Goal: Information Seeking & Learning: Check status

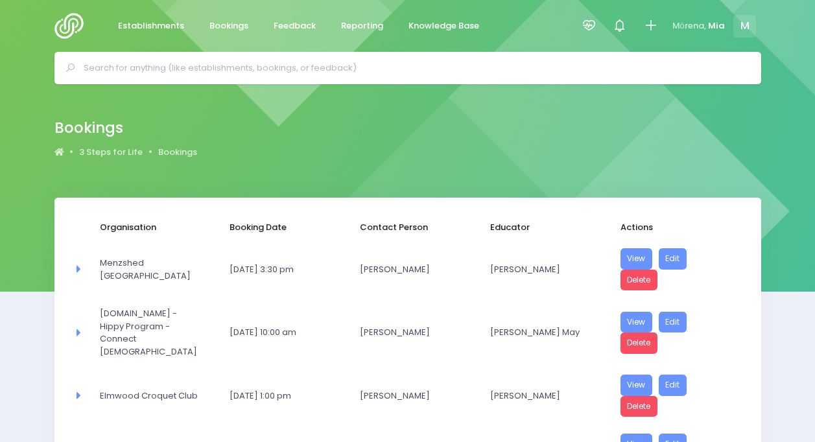
select select "20"
click at [354, 35] on link "Reporting" at bounding box center [363, 26] width 64 height 25
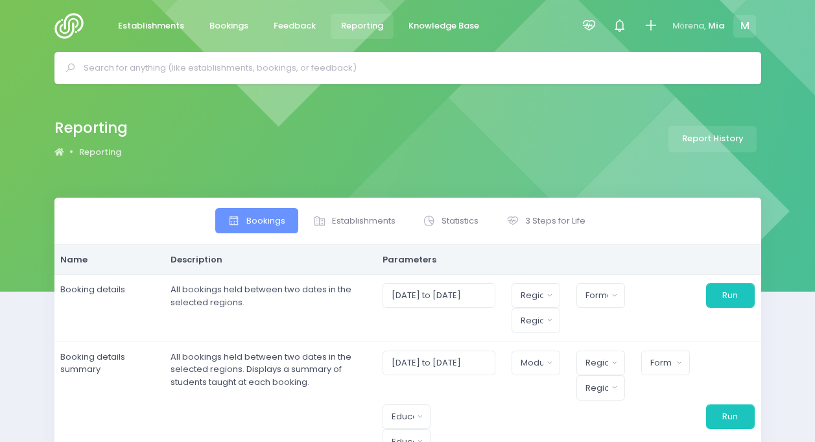
select select
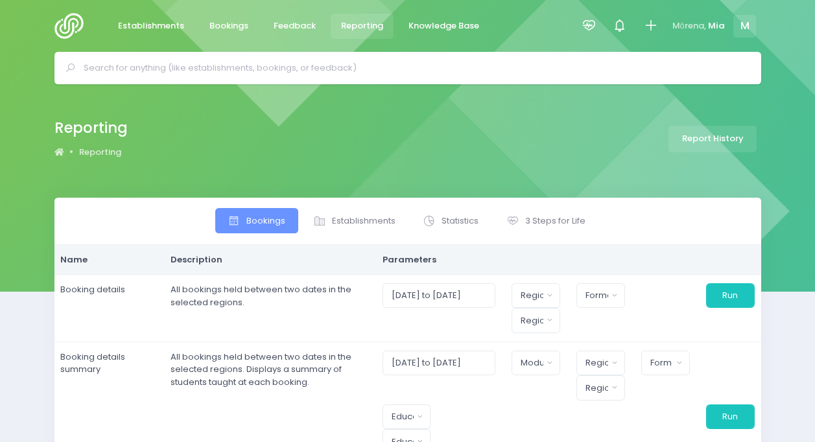
select select
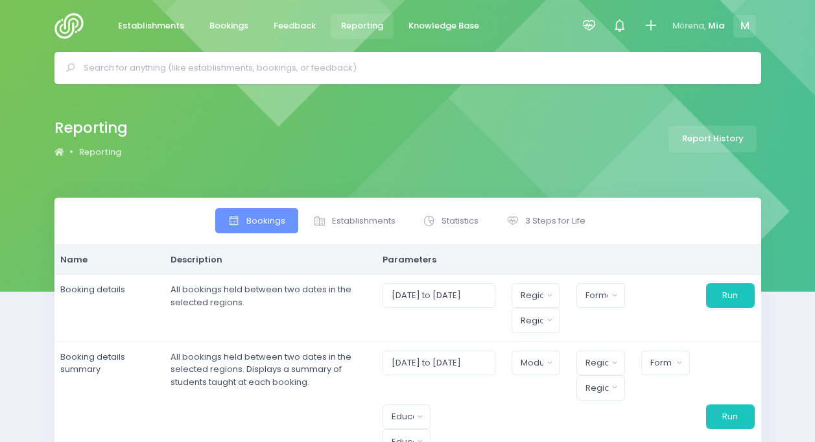
select select
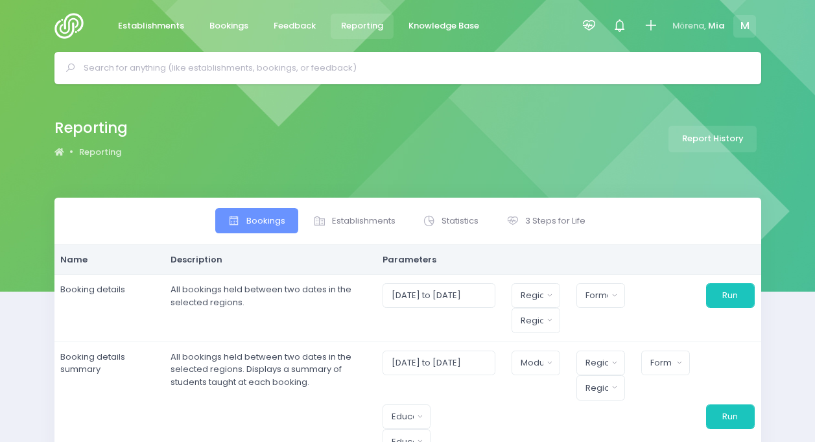
select select
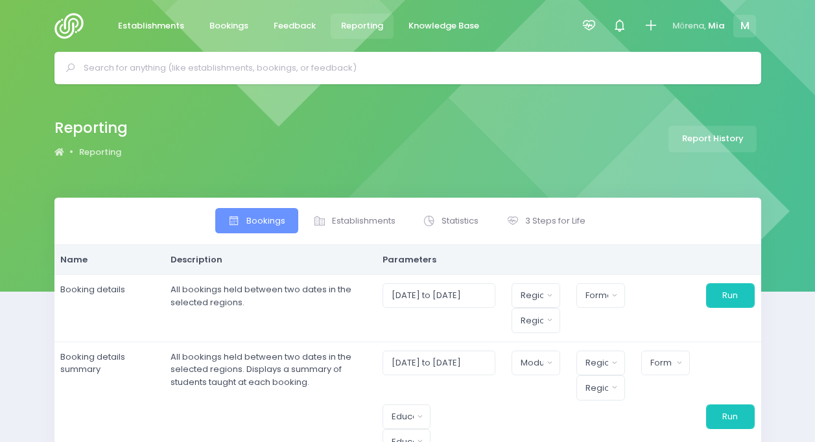
select select
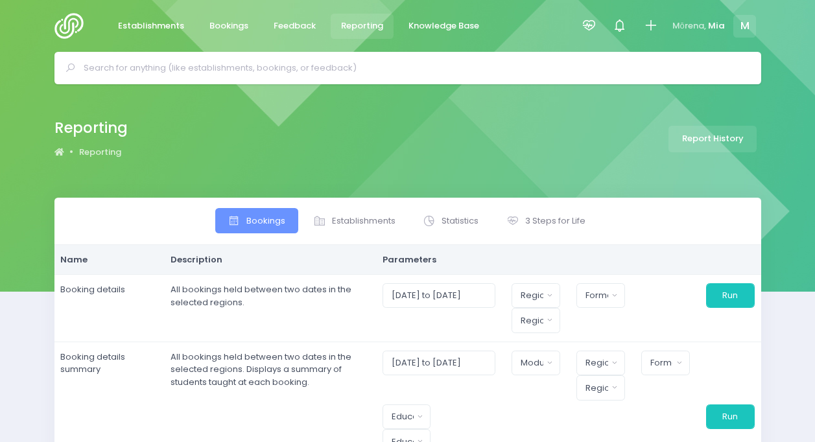
select select
click at [538, 224] on span "3 Steps for Life" at bounding box center [555, 221] width 60 height 13
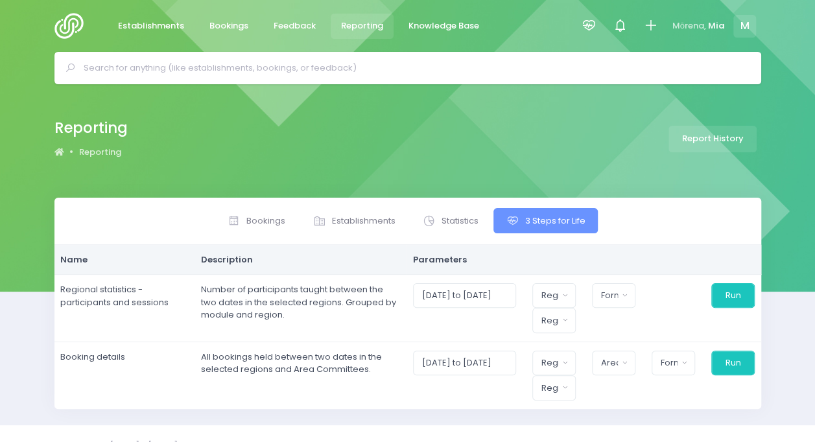
scroll to position [22, 0]
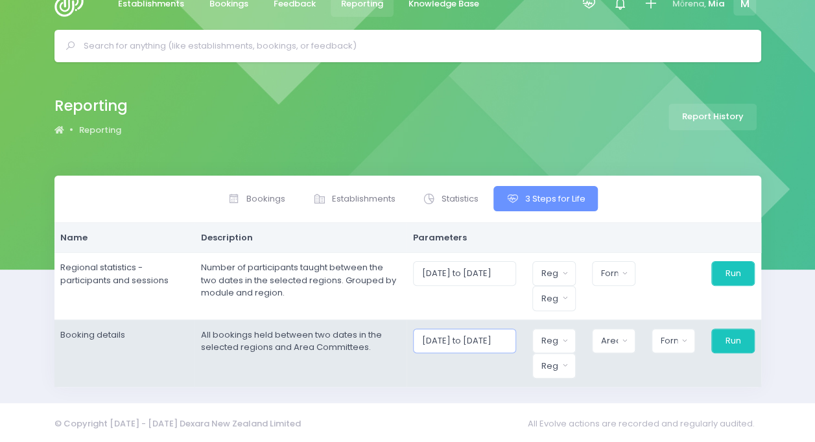
click at [459, 333] on input "01/08/2025 to 31/08/2025" at bounding box center [464, 341] width 103 height 25
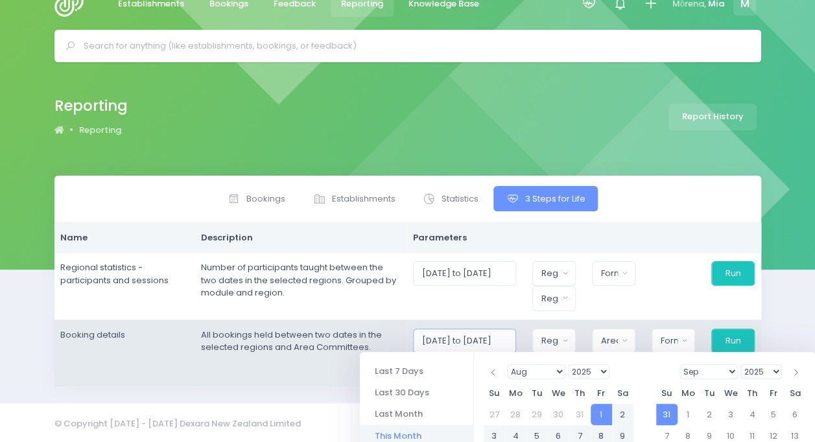
scroll to position [200, 0]
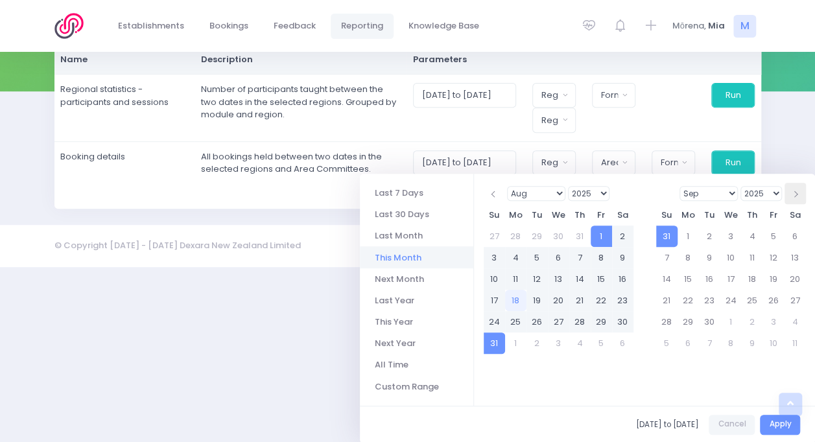
click at [794, 195] on span at bounding box center [795, 194] width 6 height 6
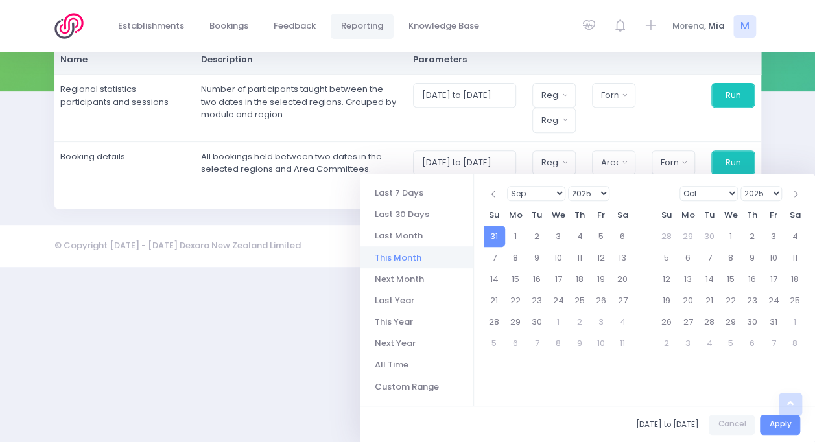
click at [794, 195] on span at bounding box center [795, 194] width 6 height 6
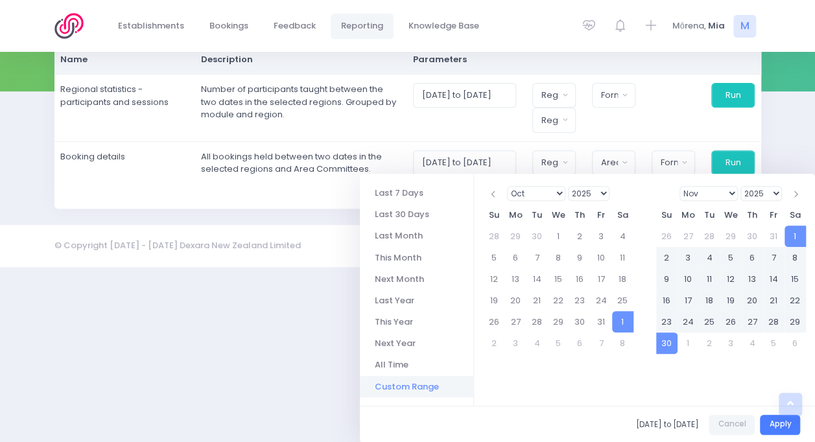
click at [783, 427] on button "Apply" at bounding box center [780, 425] width 40 height 20
type input "01/11/2025 to 30/11/2025"
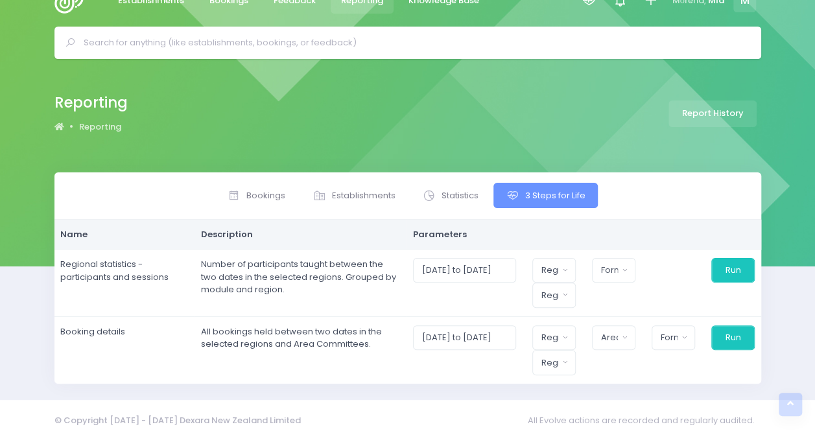
scroll to position [22, 0]
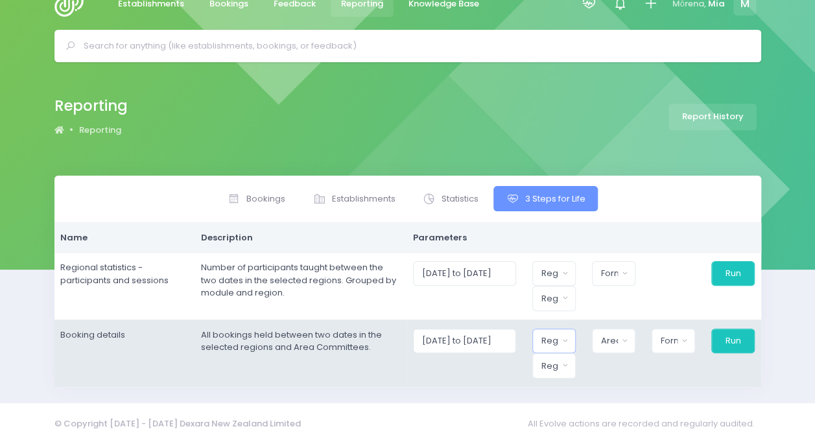
click at [564, 333] on button "Region" at bounding box center [553, 341] width 43 height 25
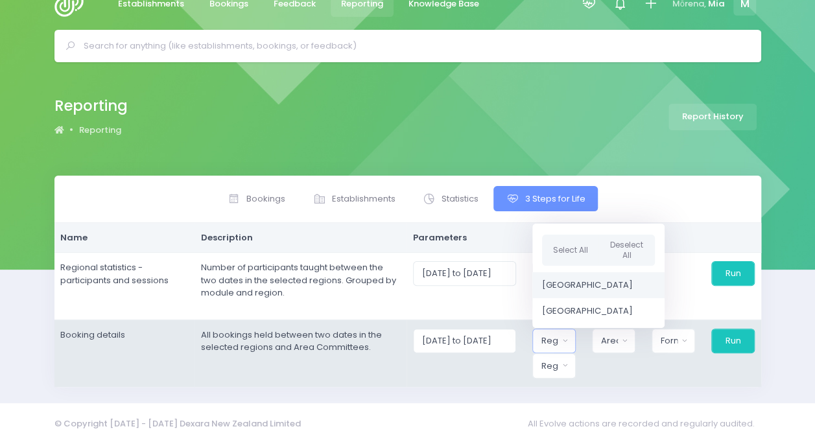
click at [590, 280] on span "[GEOGRAPHIC_DATA]" at bounding box center [587, 285] width 91 height 13
select select "Northern"
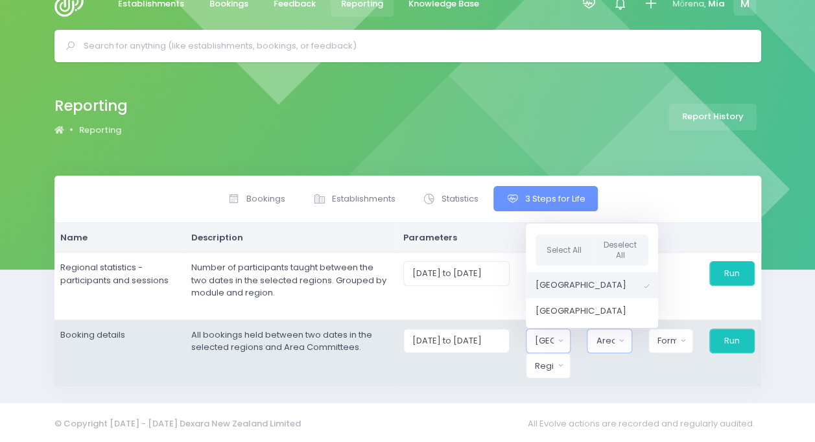
click at [613, 337] on div "Area Committee" at bounding box center [605, 341] width 19 height 13
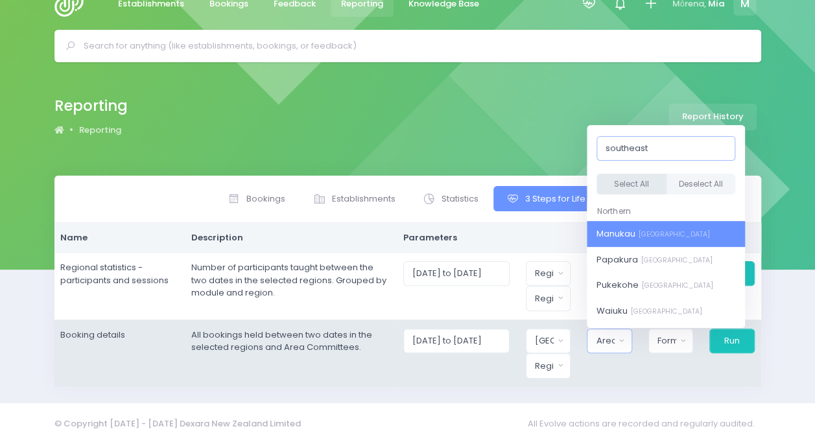
type input "southeast"
click at [650, 174] on button "Select All" at bounding box center [632, 184] width 70 height 21
select select "Manukau"
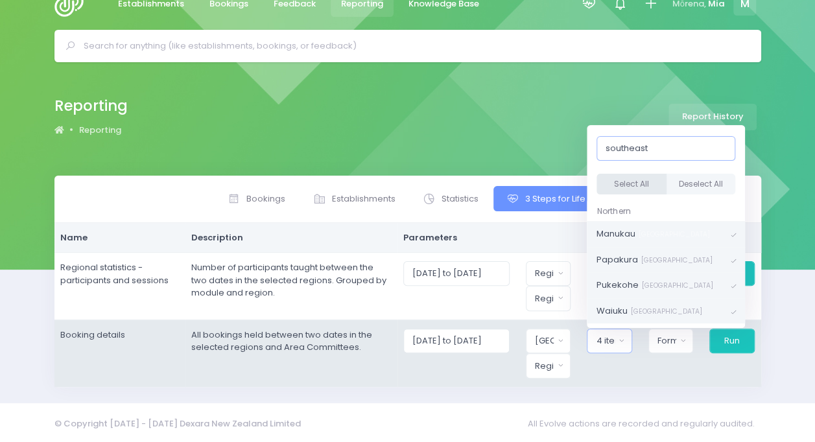
scroll to position [173, 0]
click at [667, 344] on div "Format" at bounding box center [667, 341] width 19 height 13
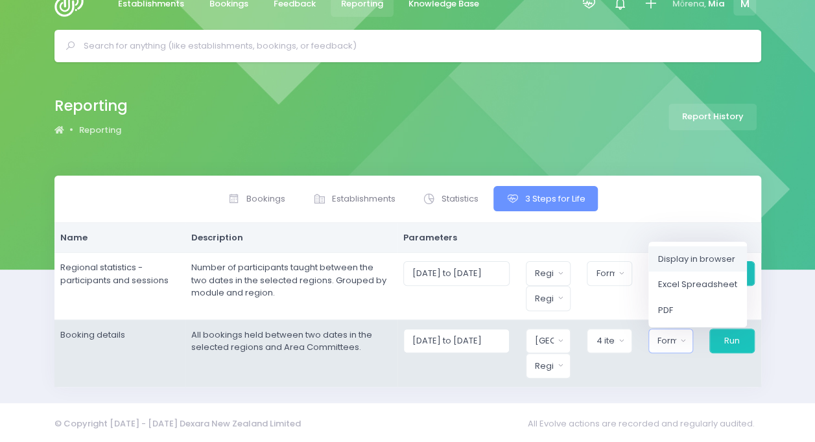
click at [689, 263] on link "Display in browser" at bounding box center [697, 259] width 99 height 26
select select "web"
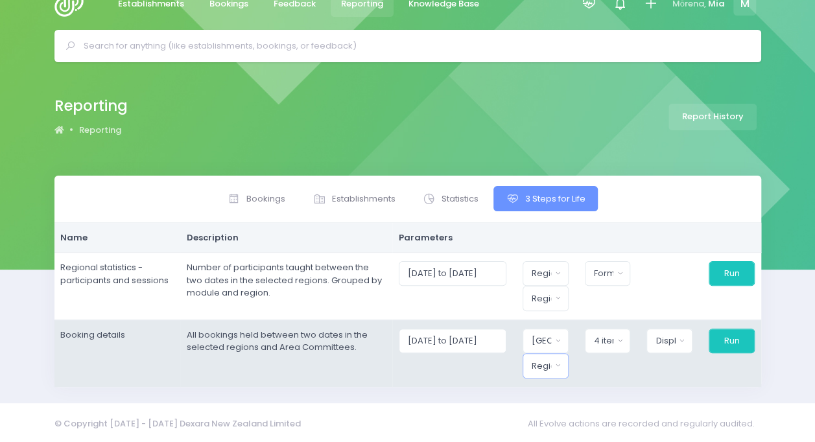
click at [551, 360] on div "Region" at bounding box center [541, 366] width 19 height 13
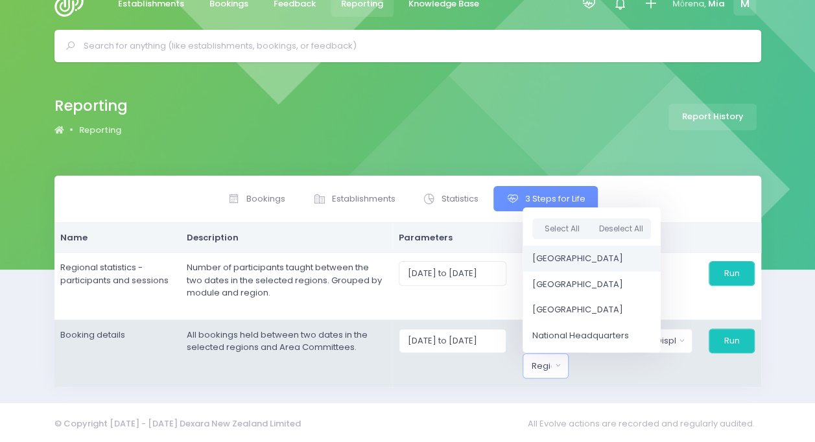
click at [565, 256] on span "[GEOGRAPHIC_DATA]" at bounding box center [577, 258] width 91 height 13
select select "Northern"
click at [722, 333] on button "Run" at bounding box center [731, 341] width 47 height 25
